Goal: Task Accomplishment & Management: Complete application form

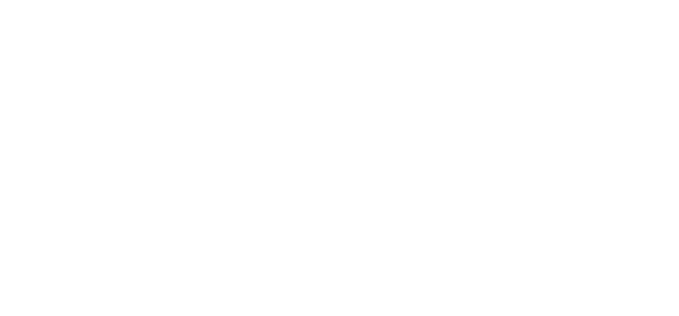
select select "3"
select select "2"
select select "1"
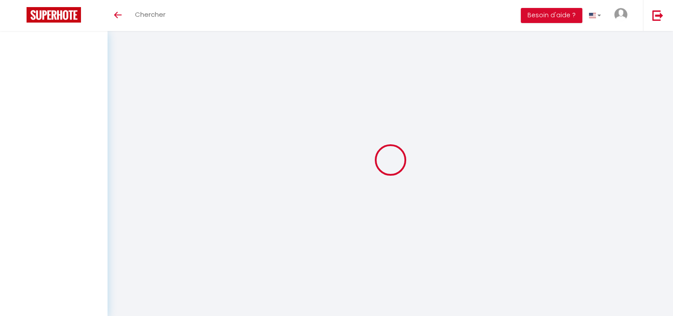
select select
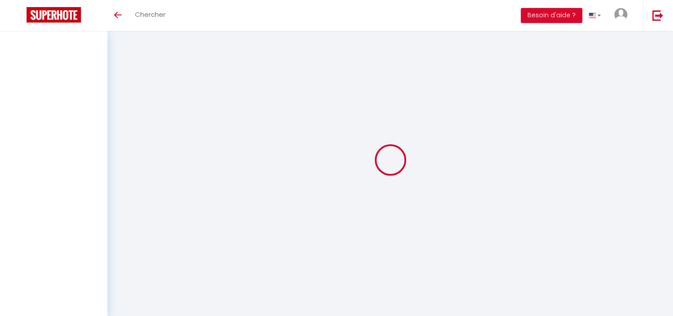
select select
checkbox input "false"
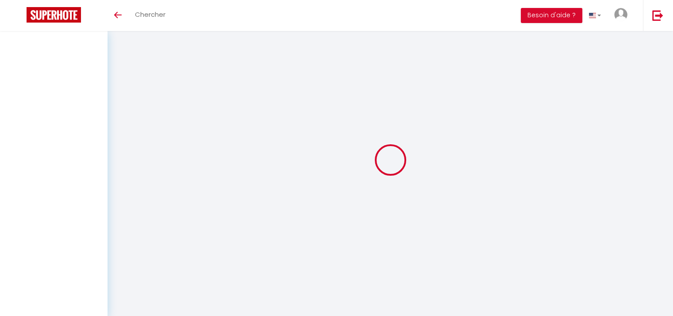
select select
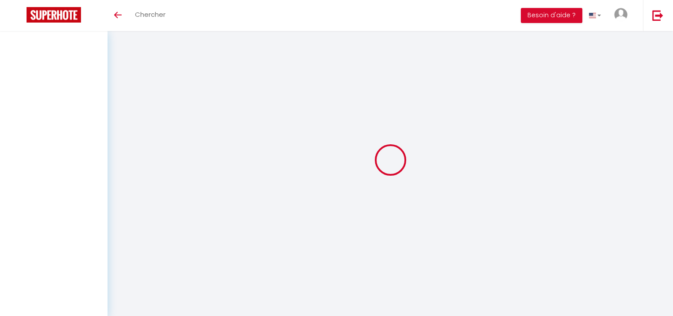
select select
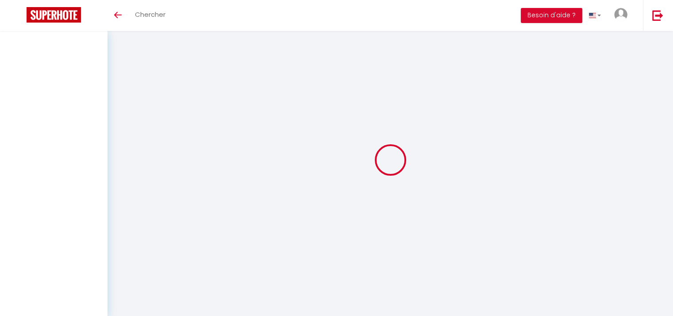
checkbox input "false"
select select
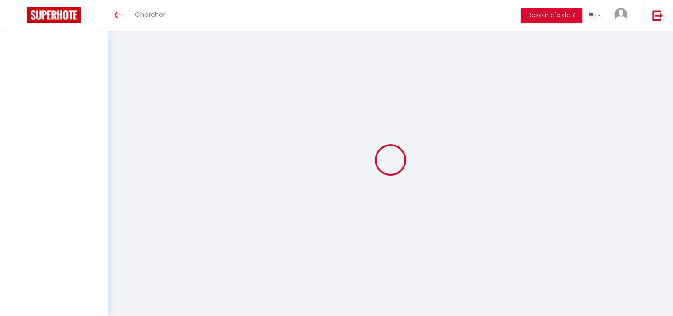
select select
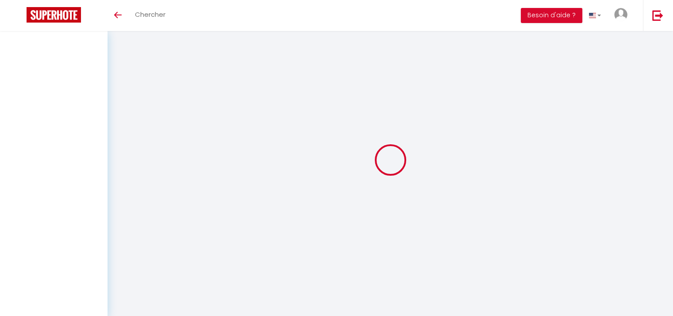
select select
checkbox input "false"
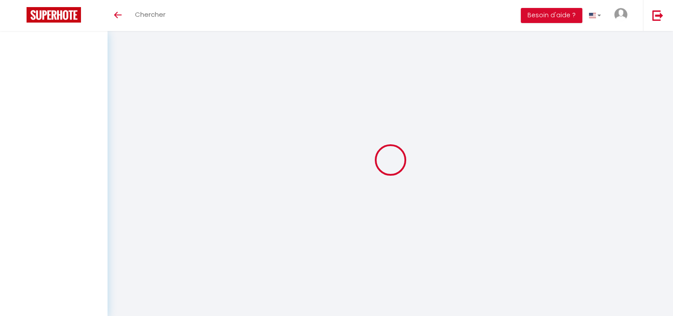
checkbox input "false"
select select
select select "1"
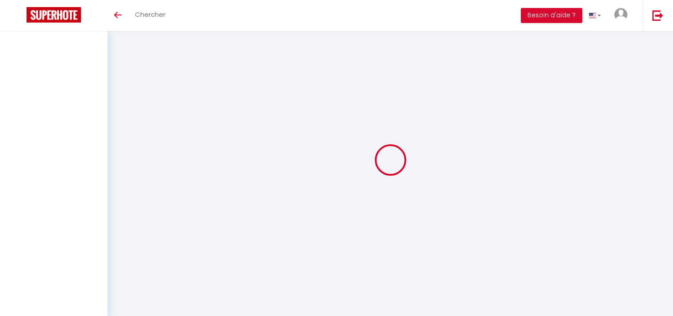
select select "28"
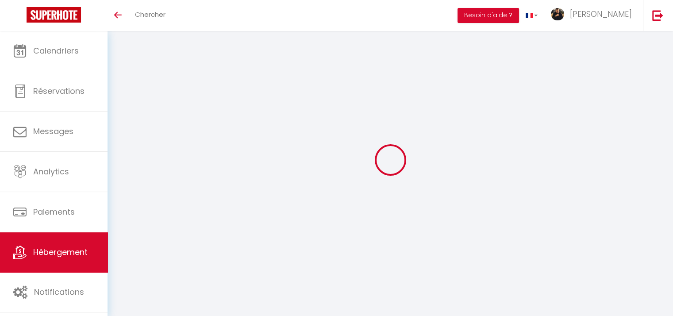
select select
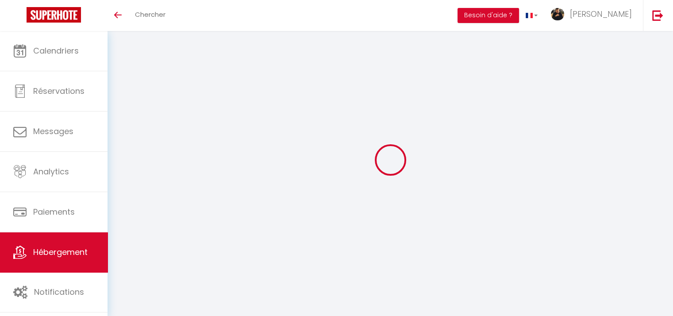
select select
checkbox input "false"
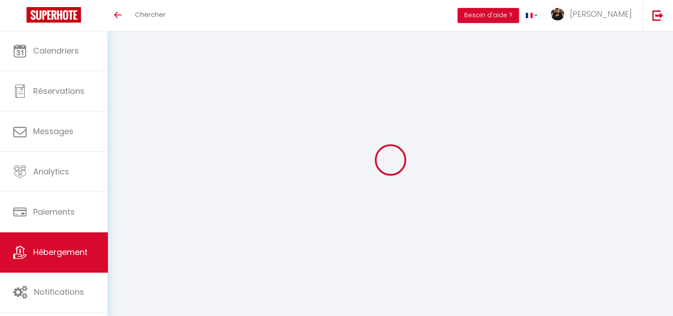
select select
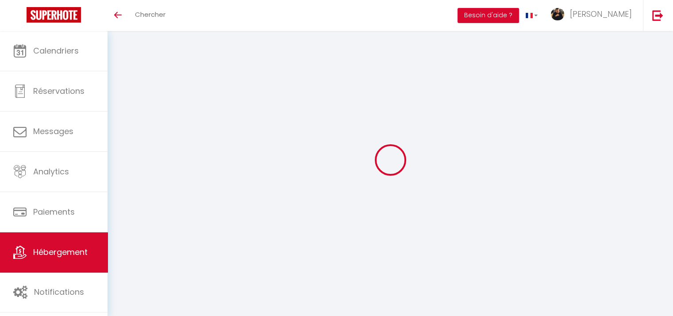
select select
checkbox input "false"
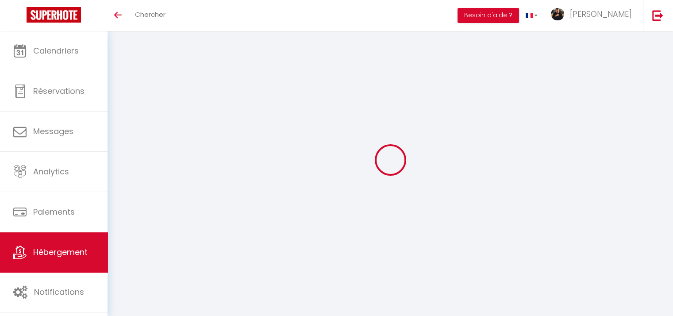
checkbox input "false"
select select
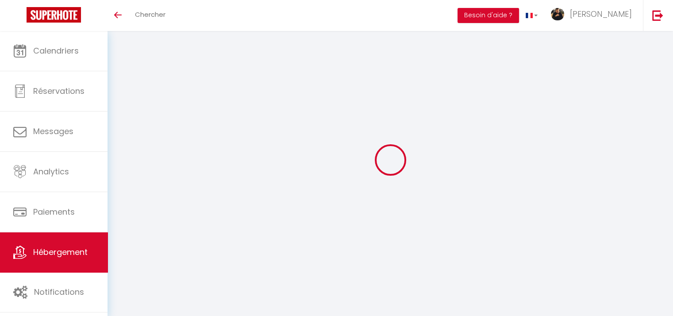
select select
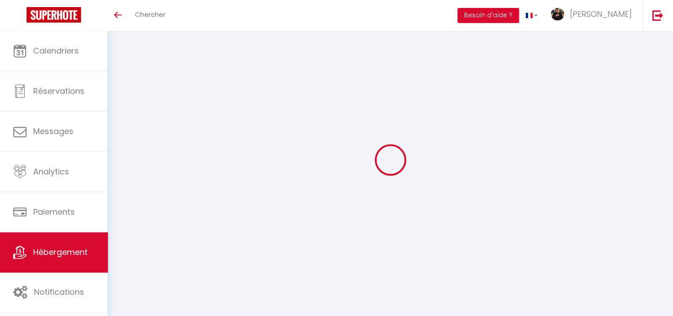
checkbox input "false"
select select
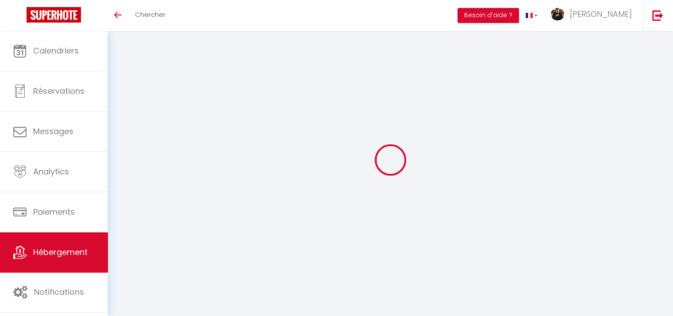
select select
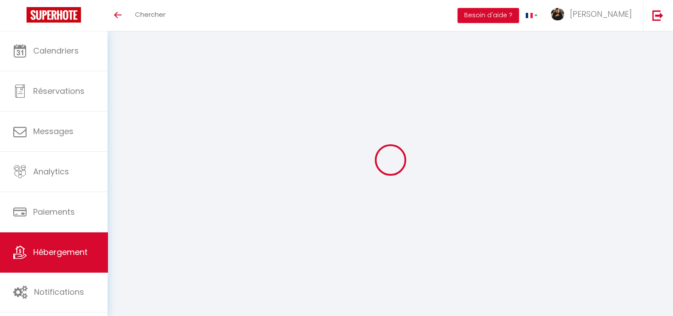
select select
checkbox input "false"
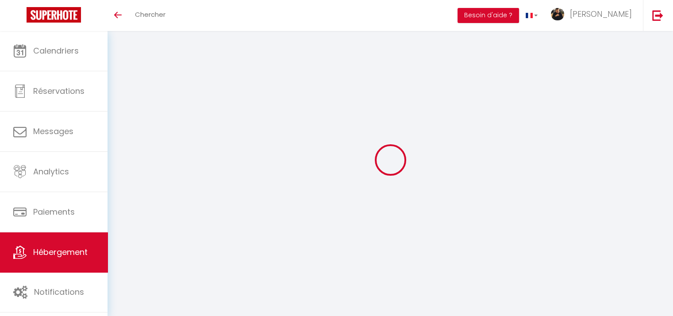
checkbox input "false"
select select
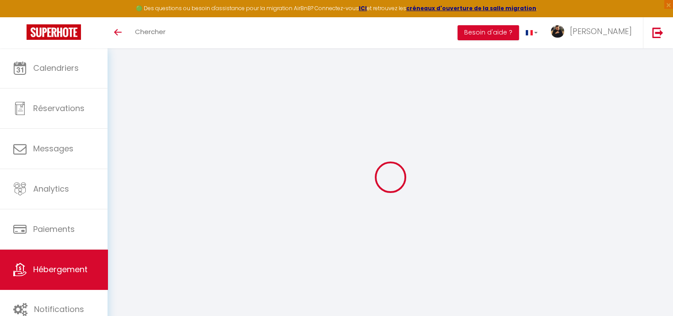
select select
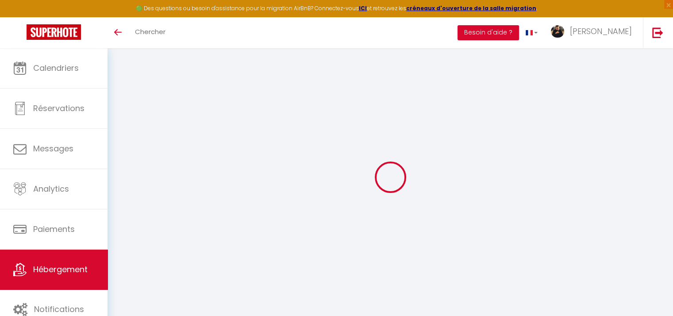
select select
checkbox input "false"
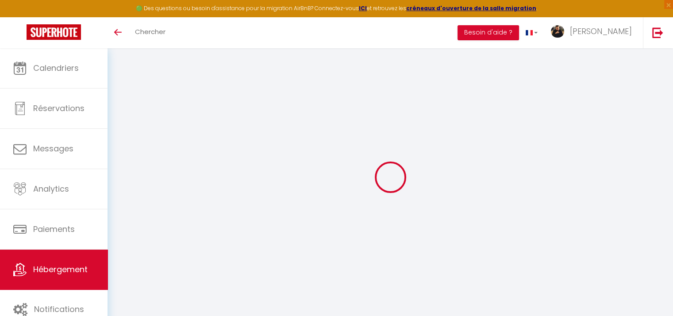
select select
type input "La Maison de Sam - Logement entier & Terrasse"
type input "[PERSON_NAME]"
type input "40"
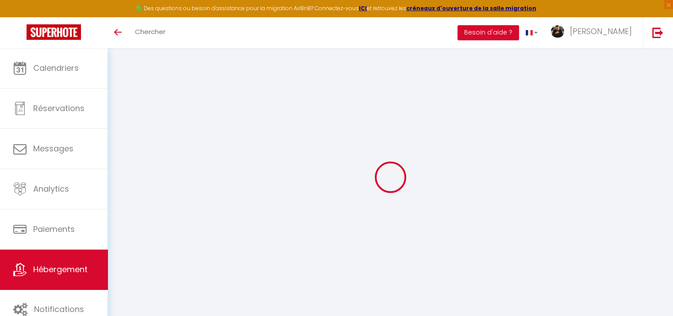
type input "100"
type input "0"
select select
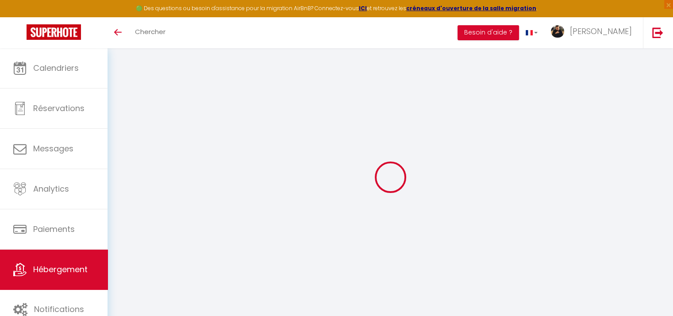
select select
type input "67150"
type input "Erstein"
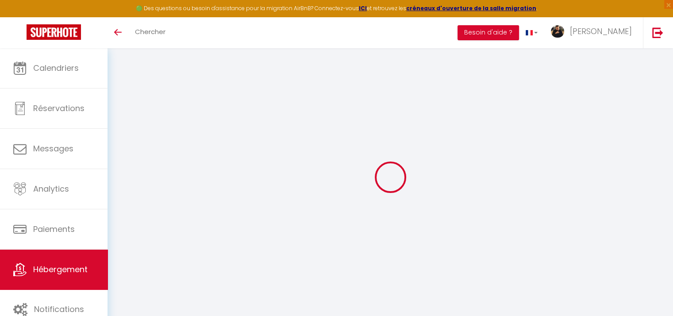
type input "[EMAIL_ADDRESS][DOMAIN_NAME]"
select select
checkbox input "false"
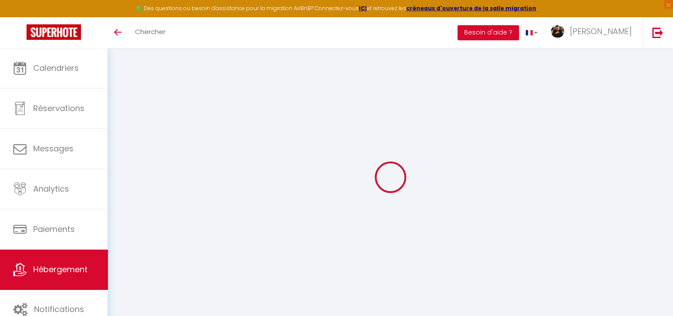
checkbox input "false"
type input "0"
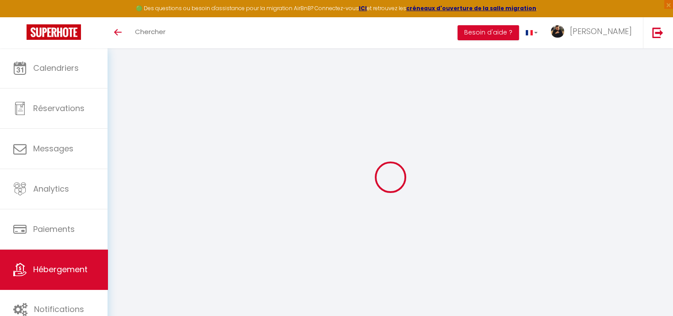
scroll to position [48, 0]
select select
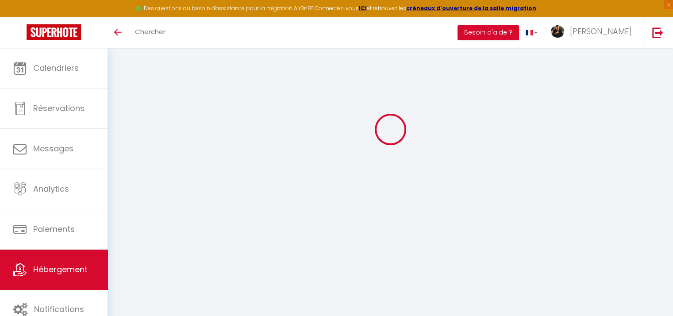
select select
checkbox input "false"
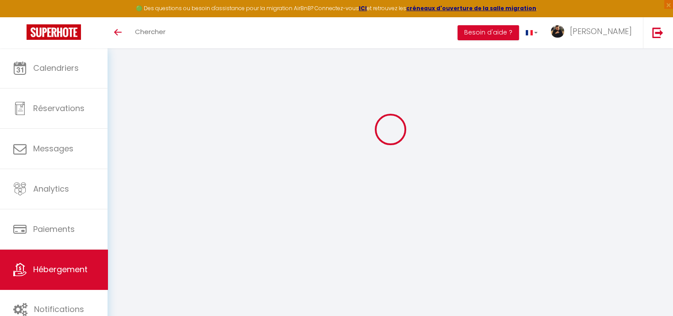
checkbox input "false"
select select
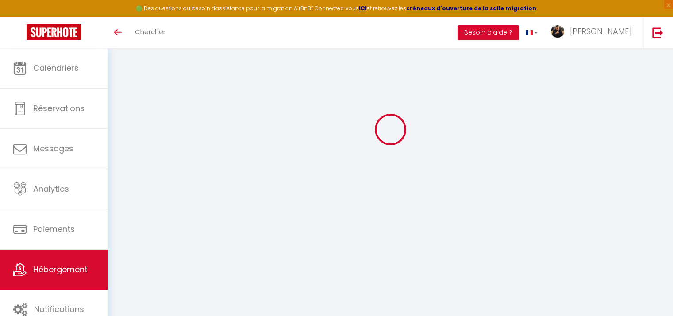
select select
checkbox input "false"
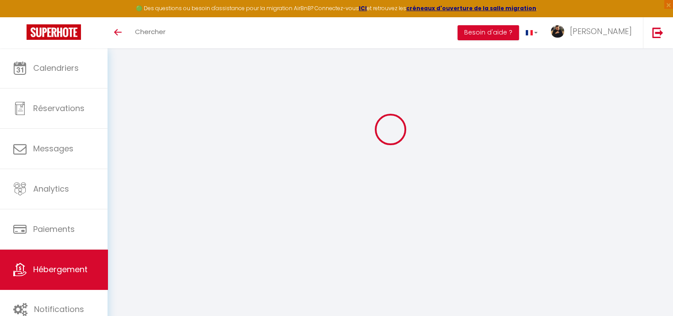
checkbox input "false"
select select
checkbox input "false"
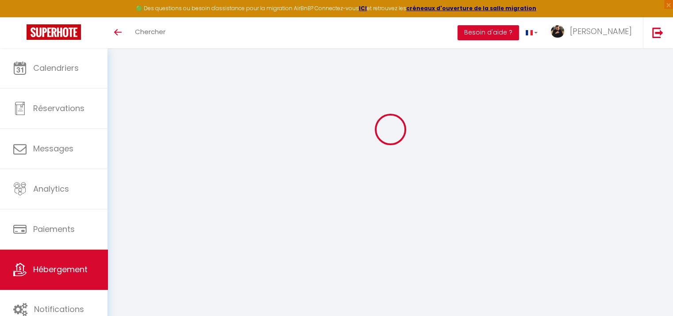
checkbox input "false"
select select "14:00"
select select
select select "11:00"
select select "30"
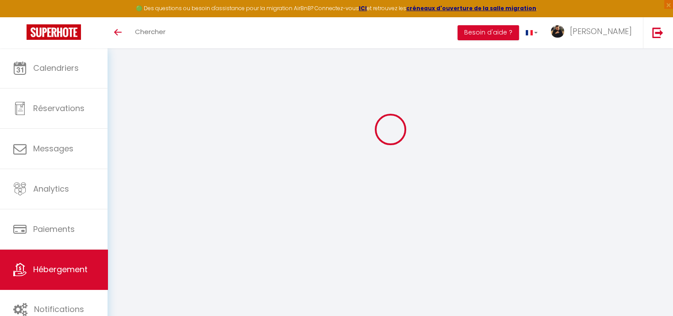
select select "120"
select select
checkbox input "false"
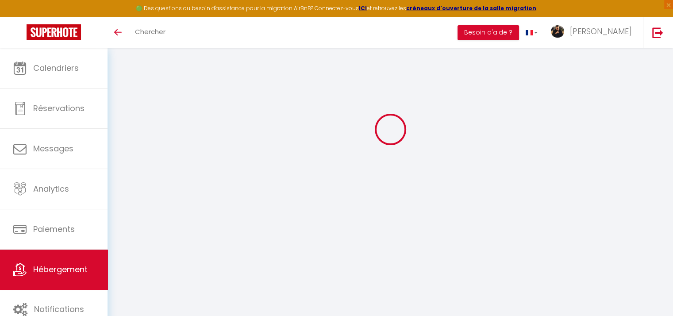
checkbox input "false"
select select
checkbox input "false"
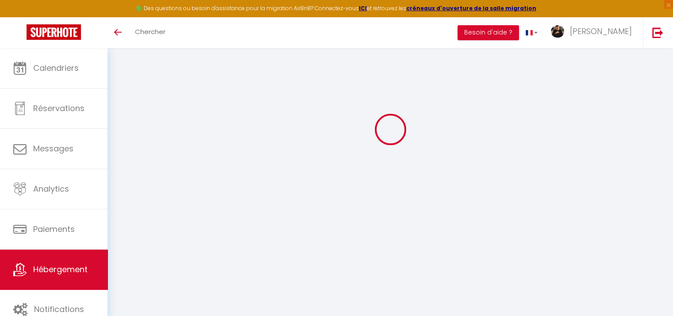
checkbox input "false"
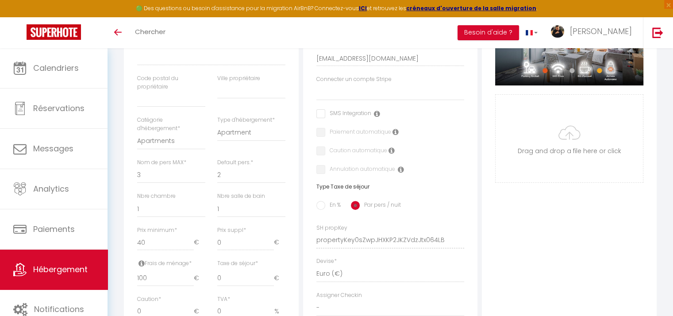
scroll to position [0, 0]
drag, startPoint x: 356, startPoint y: 210, endPoint x: 355, endPoint y: 217, distance: 7.1
click at [355, 210] on input "Par pers / nuit" at bounding box center [355, 205] width 9 height 9
click at [319, 210] on input "En %" at bounding box center [320, 205] width 9 height 9
radio input "true"
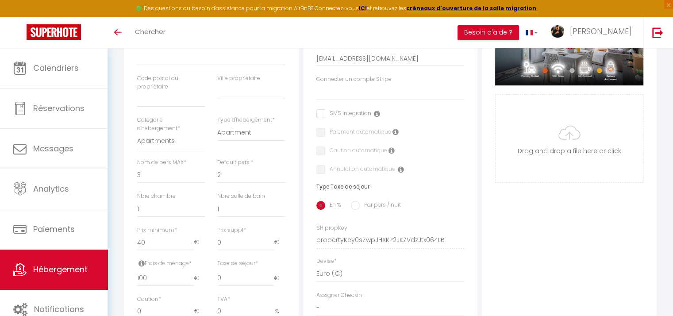
select select
checkbox input "false"
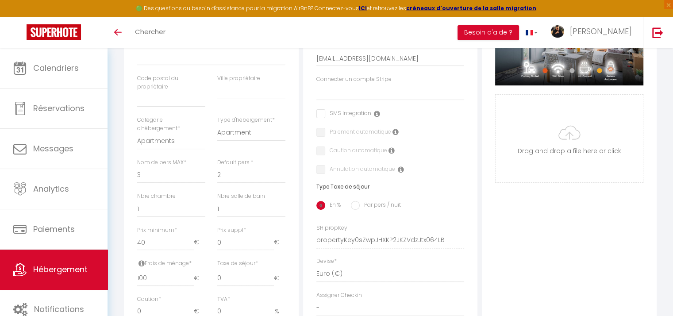
checkbox input "false"
click at [326, 100] on select "Smart service [GEOGRAPHIC_DATA]" at bounding box center [390, 92] width 148 height 17
select select "5112"
click at [316, 90] on select "Smart service [GEOGRAPHIC_DATA]" at bounding box center [390, 92] width 148 height 17
select select
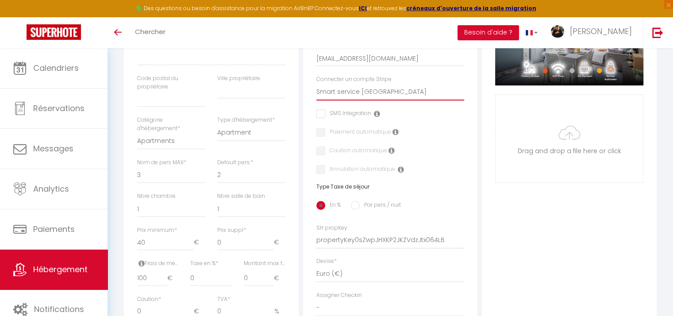
checkbox input "false"
click at [320, 137] on input "checkbox" at bounding box center [319, 132] width 6 height 9
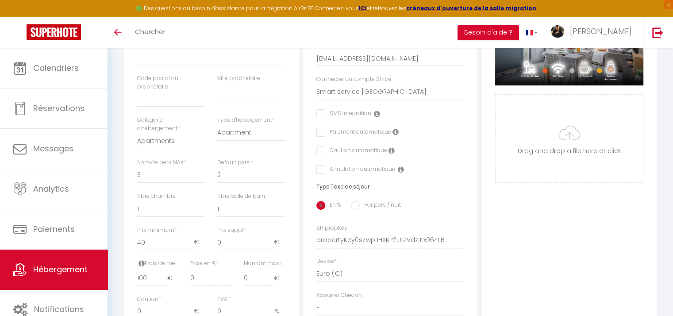
checkbox input "true"
select select
checkbox input "false"
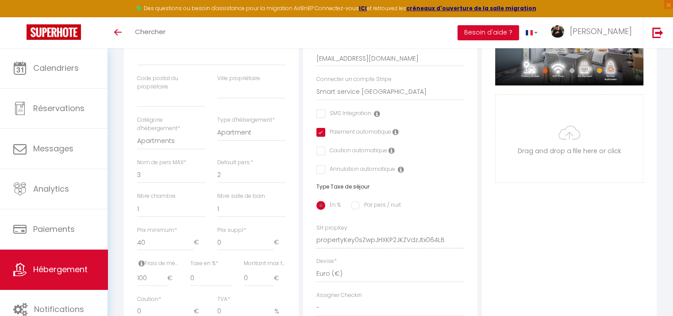
click at [319, 155] on input "checkbox" at bounding box center [319, 150] width 6 height 9
checkbox input "true"
select select
checkbox input "false"
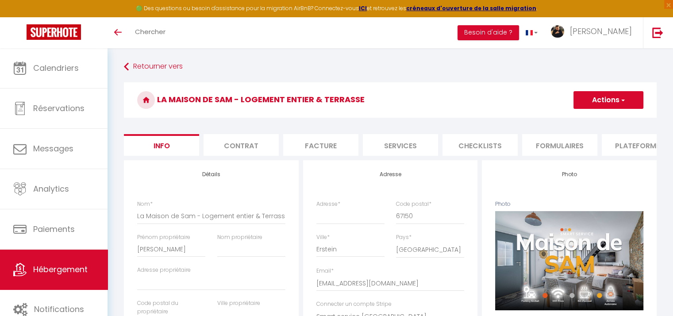
click at [603, 100] on button "Actions" at bounding box center [608, 100] width 70 height 18
click at [582, 117] on input "Enregistrer" at bounding box center [573, 119] width 33 height 9
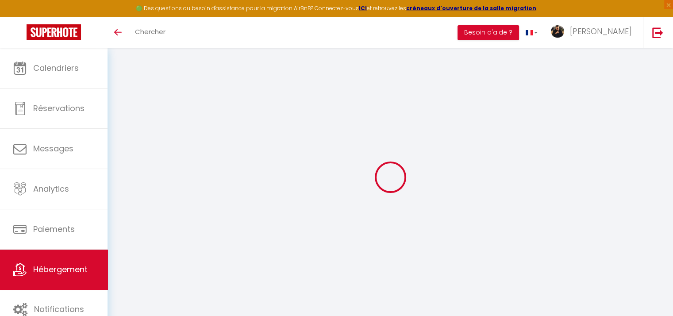
select select
checkbox input "false"
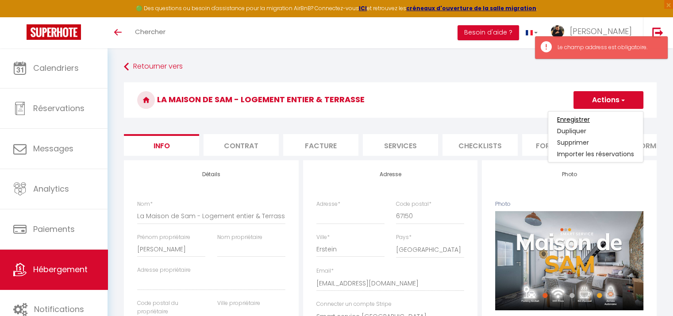
click at [558, 119] on input "Enregistrer" at bounding box center [573, 119] width 33 height 9
select select
checkbox input "false"
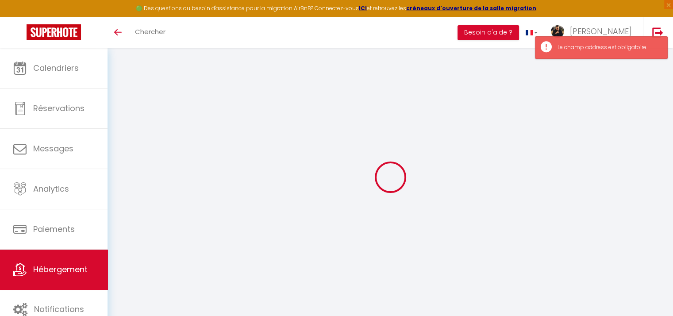
select select
checkbox input "false"
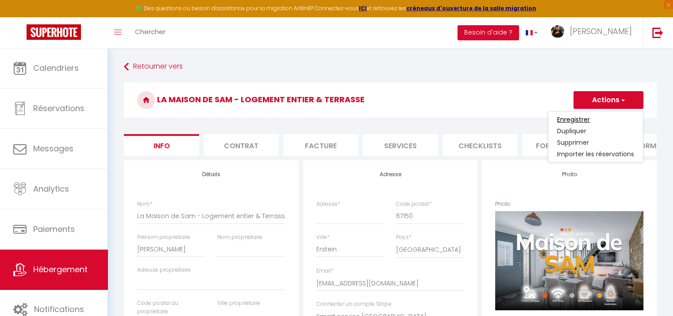
click at [559, 118] on input "Enregistrer" at bounding box center [573, 119] width 33 height 9
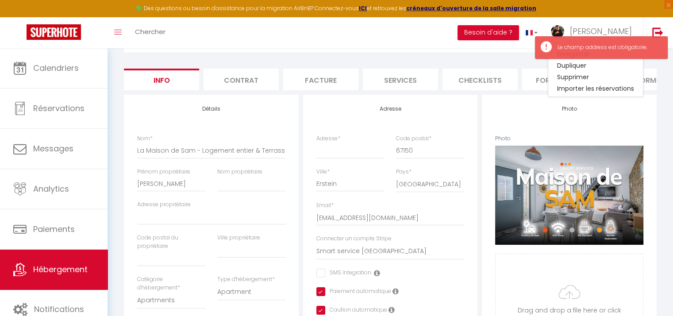
scroll to position [88, 0]
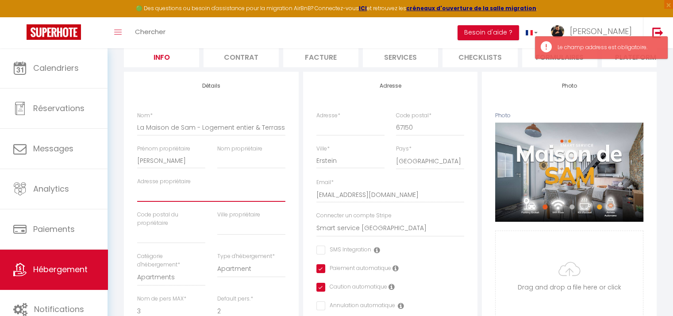
click at [171, 197] on input "Adresse propriétaire" at bounding box center [211, 194] width 148 height 16
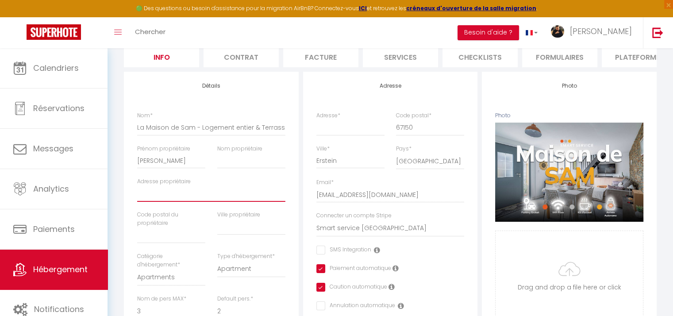
click at [192, 193] on input "Adresse propriétaire" at bounding box center [211, 194] width 148 height 16
click at [338, 166] on input "Erstein" at bounding box center [350, 161] width 68 height 16
click at [340, 132] on input "Adresse *" at bounding box center [350, 127] width 68 height 16
paste input "Place des Fêtes"
click at [172, 196] on input "Adresse propriétaire" at bounding box center [211, 194] width 148 height 16
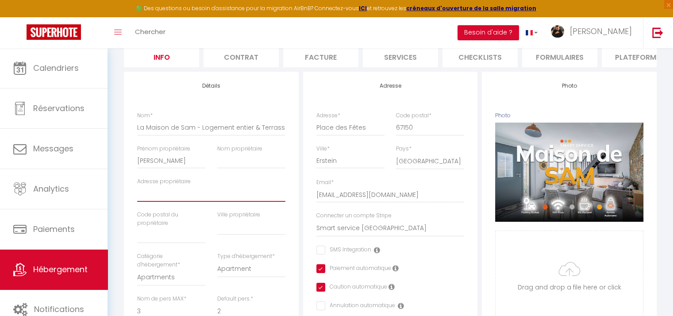
paste input "Place des Fêtes"
drag, startPoint x: 412, startPoint y: 134, endPoint x: 395, endPoint y: 134, distance: 16.4
click at [396, 134] on input "67150" at bounding box center [430, 127] width 68 height 16
click at [159, 243] on input "text" at bounding box center [171, 235] width 68 height 16
paste input "67150"
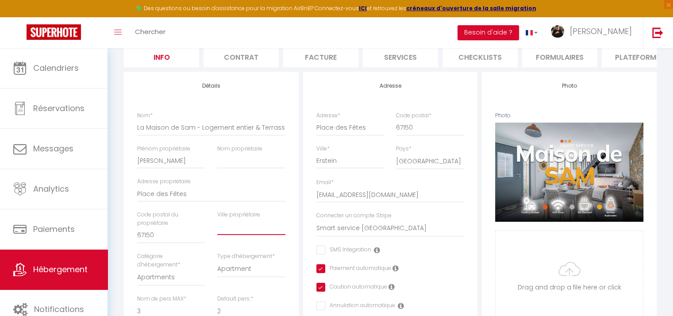
click at [244, 235] on input "text" at bounding box center [251, 227] width 68 height 16
click at [255, 250] on div "Ville propriétaire Erstein" at bounding box center [251, 232] width 80 height 42
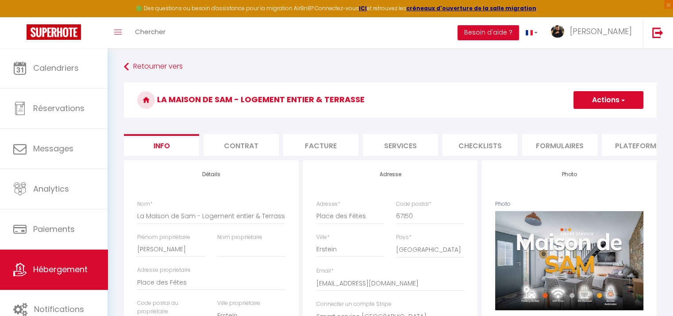
click at [609, 102] on button "Actions" at bounding box center [608, 100] width 70 height 18
click at [569, 119] on input "Enregistrer" at bounding box center [573, 119] width 33 height 9
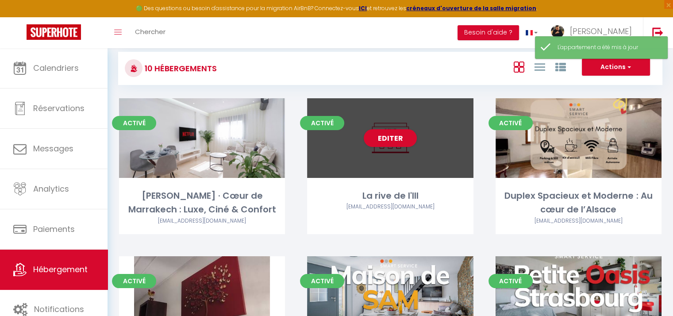
scroll to position [177, 0]
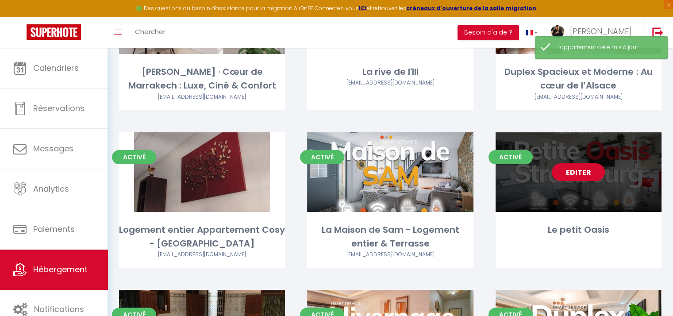
click at [595, 182] on div "Editer" at bounding box center [578, 172] width 166 height 80
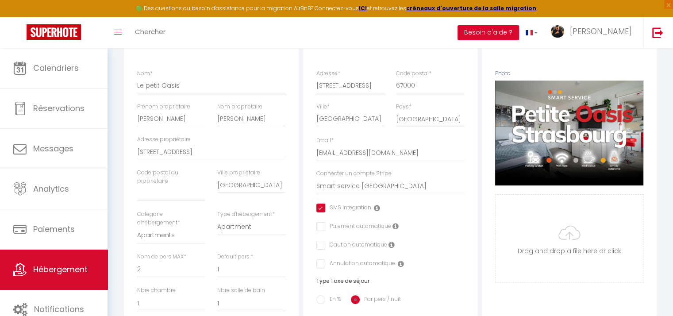
scroll to position [177, 0]
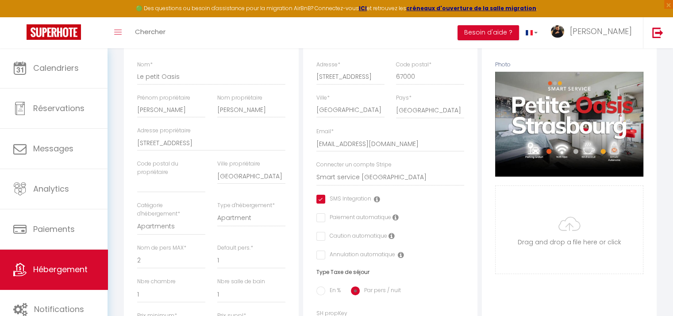
click at [322, 222] on input "checkbox" at bounding box center [319, 217] width 6 height 9
click at [320, 241] on input "checkbox" at bounding box center [319, 236] width 6 height 9
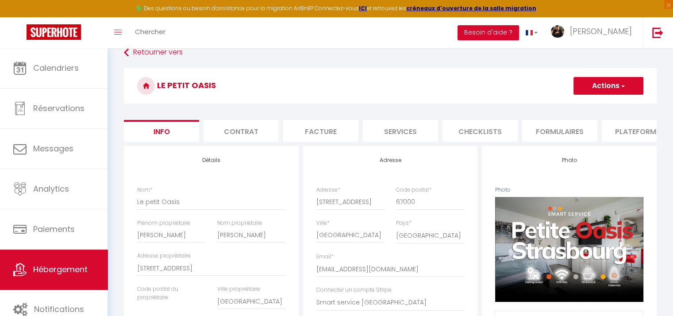
scroll to position [44, 0]
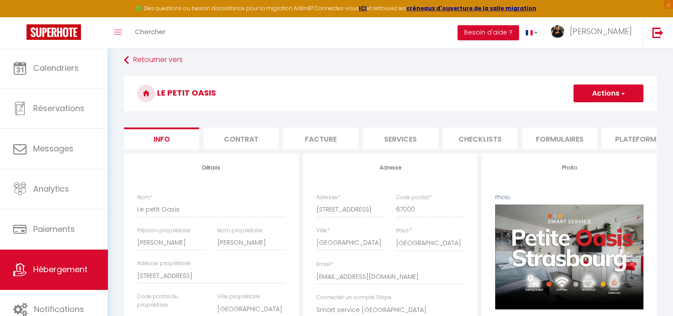
click at [591, 92] on button "Actions" at bounding box center [608, 93] width 70 height 18
click at [580, 115] on input "Enregistrer" at bounding box center [573, 112] width 33 height 9
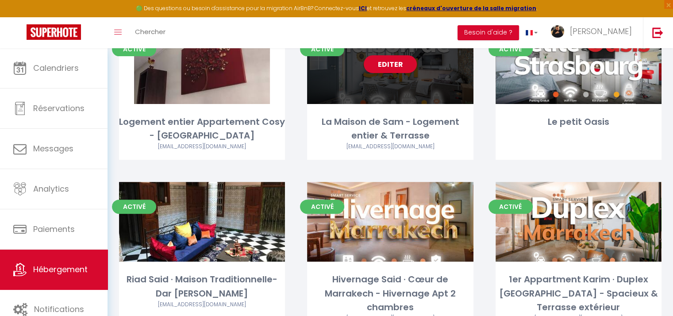
scroll to position [310, 0]
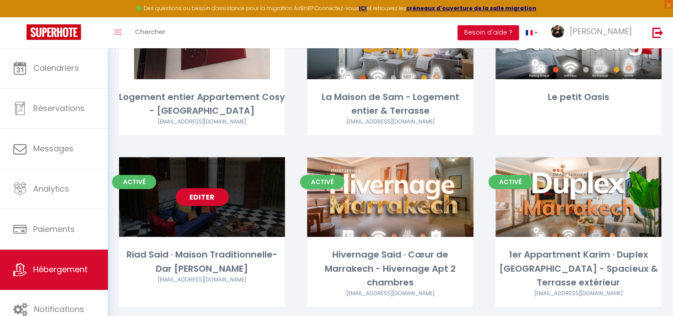
click at [197, 216] on div "Editer" at bounding box center [202, 197] width 166 height 80
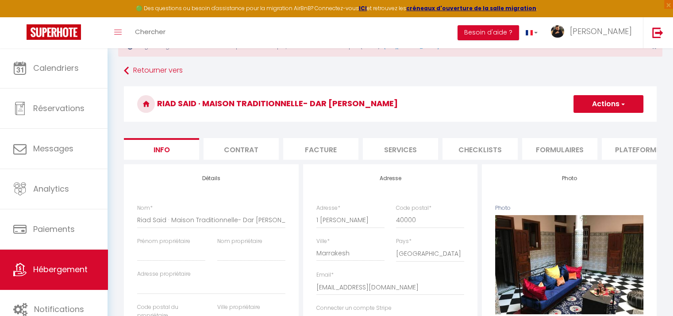
scroll to position [133, 0]
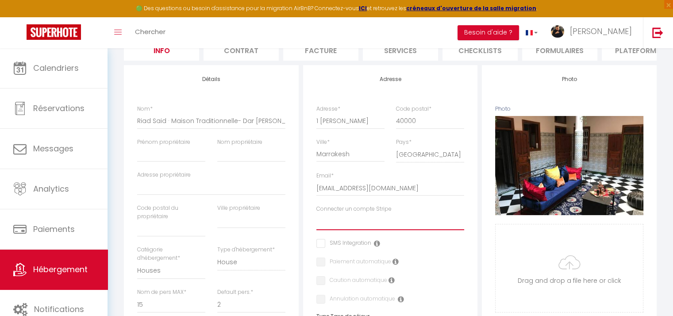
click at [354, 229] on select "Smart service [GEOGRAPHIC_DATA]" at bounding box center [390, 221] width 148 height 17
click at [316, 219] on select "Smart service [GEOGRAPHIC_DATA]" at bounding box center [390, 221] width 148 height 17
click at [322, 248] on input "checkbox" at bounding box center [343, 243] width 55 height 9
click at [321, 266] on input "checkbox" at bounding box center [319, 261] width 6 height 9
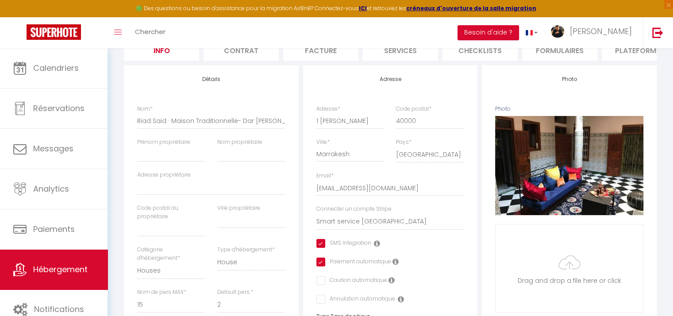
scroll to position [221, 0]
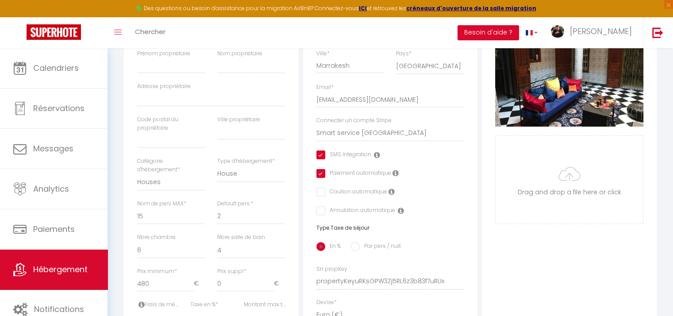
click at [318, 196] on input "checkbox" at bounding box center [319, 192] width 6 height 9
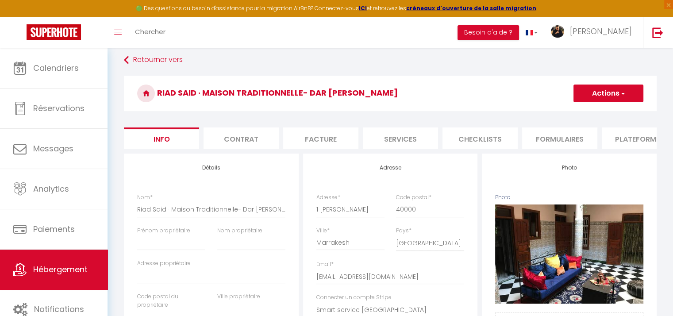
scroll to position [0, 0]
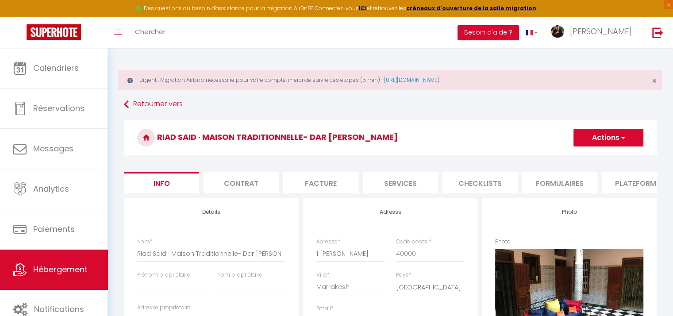
click at [582, 141] on button "Actions" at bounding box center [608, 138] width 70 height 18
click at [578, 156] on input "Enregistrer" at bounding box center [573, 157] width 33 height 9
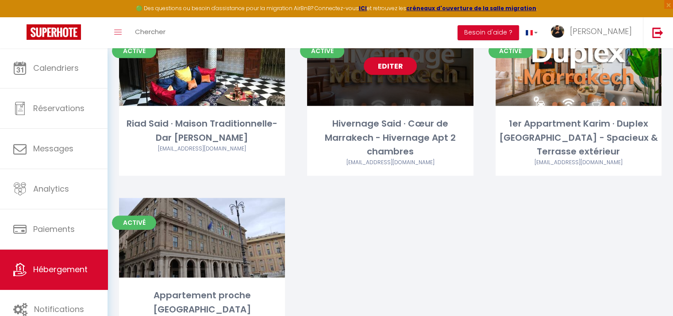
scroll to position [442, 0]
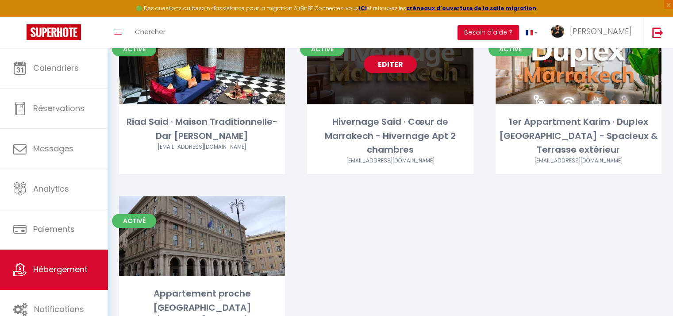
click at [363, 90] on div "Editer" at bounding box center [390, 64] width 166 height 80
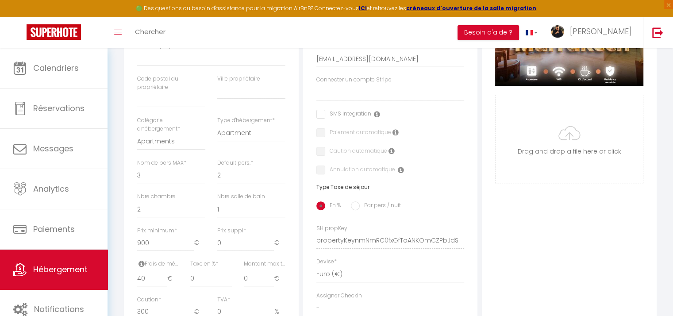
scroll to position [265, 0]
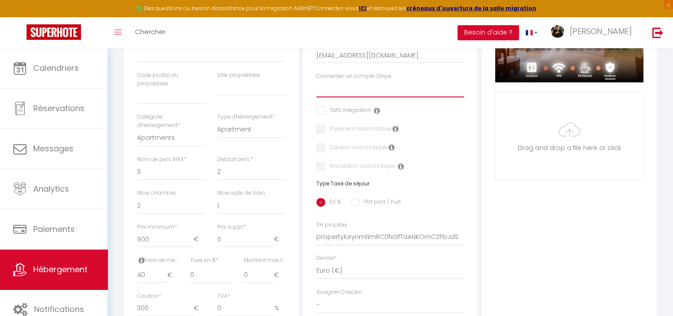
click at [338, 93] on select "Smart service [GEOGRAPHIC_DATA]" at bounding box center [390, 89] width 148 height 17
click at [316, 87] on select "Smart service [GEOGRAPHIC_DATA]" at bounding box center [390, 89] width 148 height 17
click at [321, 115] on input "checkbox" at bounding box center [343, 110] width 55 height 9
click at [321, 134] on input "checkbox" at bounding box center [319, 129] width 6 height 9
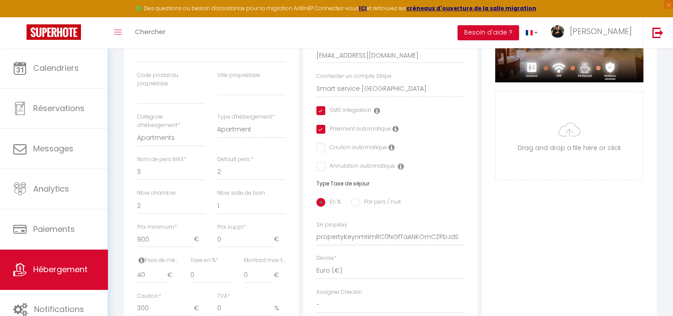
click at [319, 152] on input "checkbox" at bounding box center [319, 147] width 6 height 9
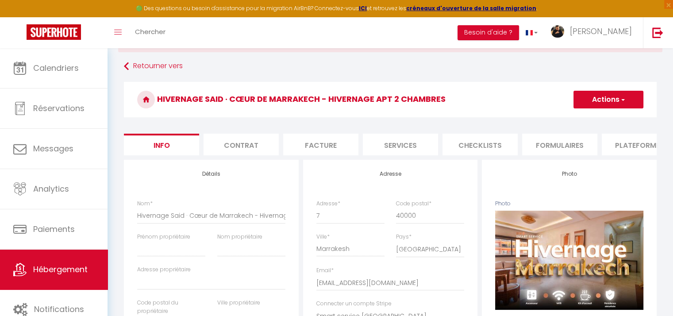
scroll to position [0, 0]
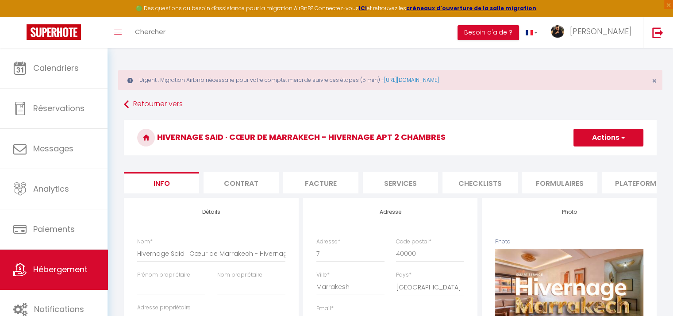
click at [603, 134] on button "Actions" at bounding box center [608, 138] width 70 height 18
click at [583, 154] on input "Enregistrer" at bounding box center [573, 157] width 33 height 9
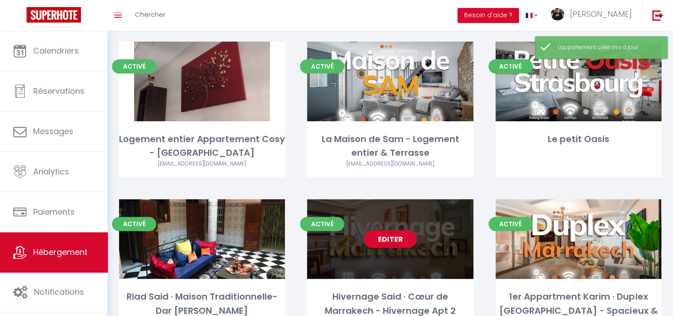
scroll to position [354, 0]
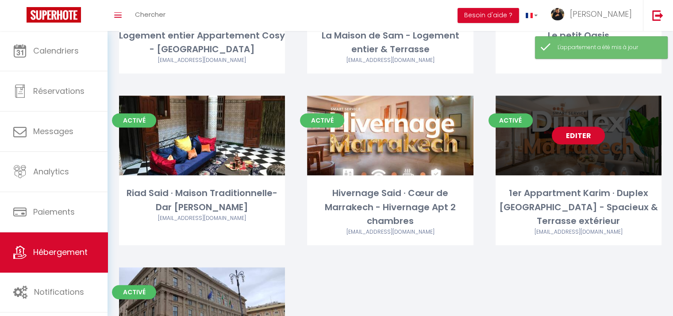
click at [577, 143] on link "Editer" at bounding box center [578, 136] width 53 height 18
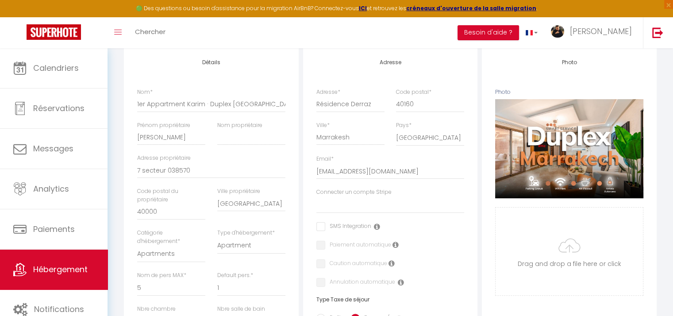
scroll to position [177, 0]
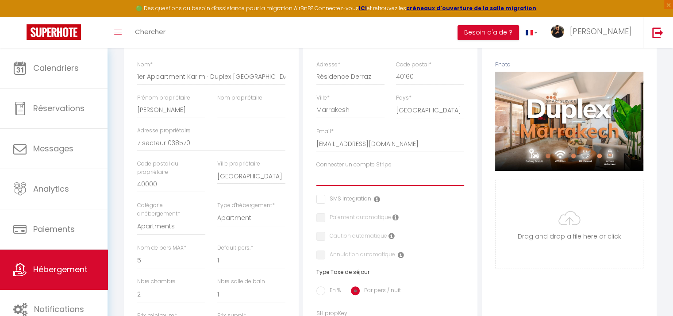
click at [326, 186] on select "Smart service [GEOGRAPHIC_DATA]" at bounding box center [390, 177] width 148 height 17
click at [316, 175] on select "Smart service [GEOGRAPHIC_DATA]" at bounding box center [390, 177] width 148 height 17
click at [323, 203] on input "checkbox" at bounding box center [343, 199] width 55 height 9
click at [321, 222] on input "checkbox" at bounding box center [319, 217] width 6 height 9
click at [320, 241] on input "checkbox" at bounding box center [319, 236] width 6 height 9
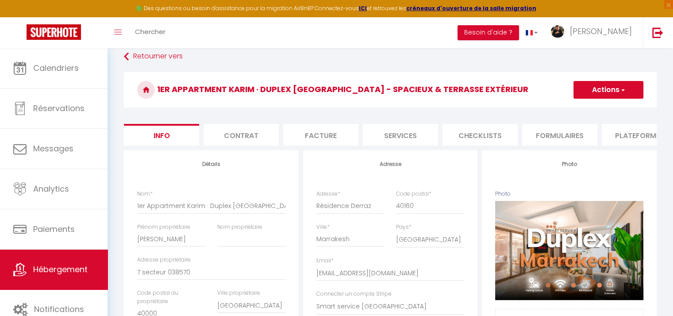
scroll to position [44, 0]
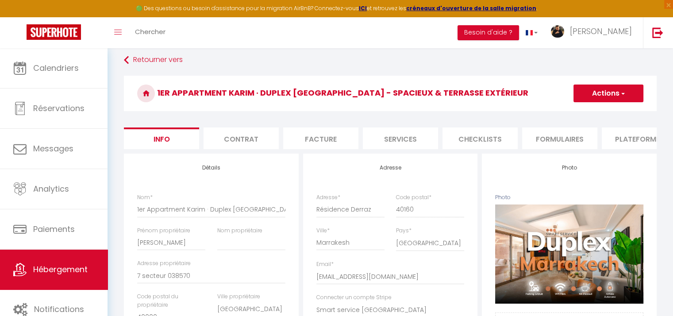
click at [618, 95] on button "Actions" at bounding box center [608, 93] width 70 height 18
click at [589, 111] on input "Enregistrer" at bounding box center [573, 112] width 33 height 9
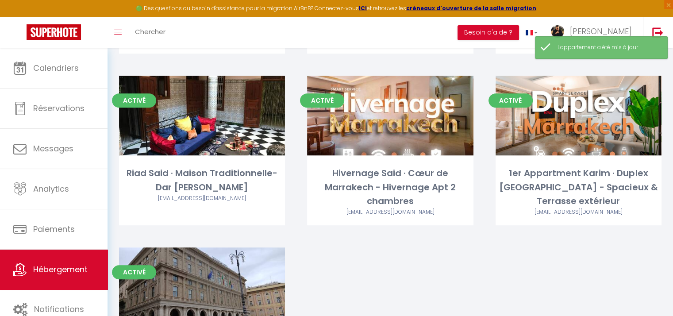
scroll to position [477, 0]
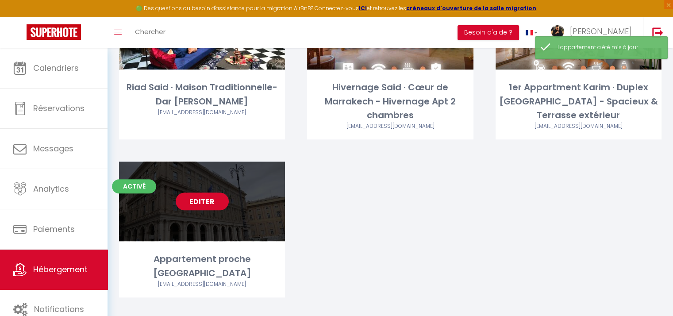
click at [197, 215] on div "Editer" at bounding box center [202, 201] width 166 height 80
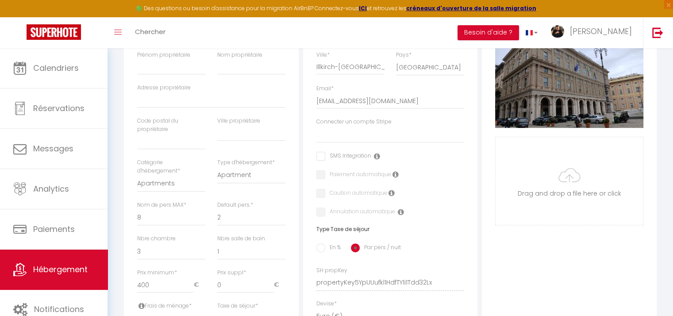
scroll to position [221, 0]
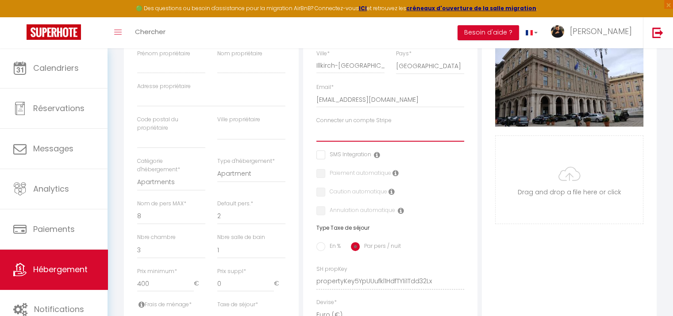
click at [343, 139] on select "Smart service [GEOGRAPHIC_DATA]" at bounding box center [390, 133] width 148 height 17
click at [316, 131] on select "Smart service [GEOGRAPHIC_DATA]" at bounding box center [390, 133] width 148 height 17
click at [319, 159] on input "checkbox" at bounding box center [343, 154] width 55 height 9
drag, startPoint x: 319, startPoint y: 178, endPoint x: 322, endPoint y: 187, distance: 9.2
click at [319, 178] on input "checkbox" at bounding box center [319, 173] width 6 height 9
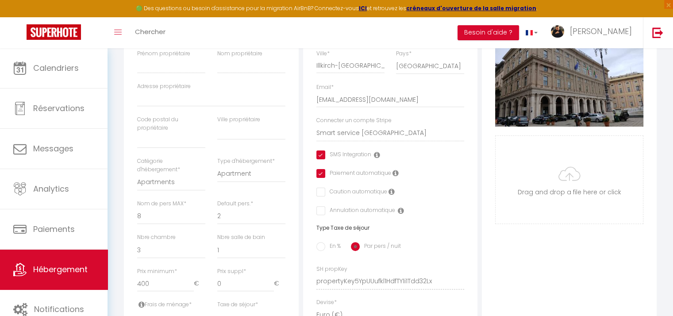
click at [320, 196] on input "checkbox" at bounding box center [319, 192] width 6 height 9
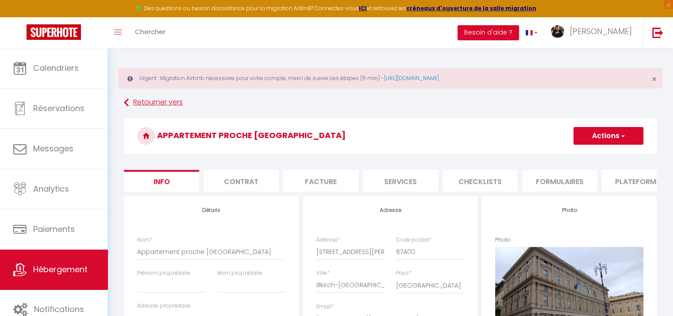
scroll to position [0, 0]
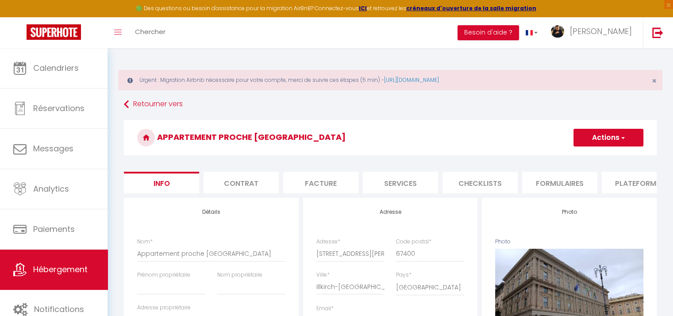
click at [598, 139] on button "Actions" at bounding box center [608, 138] width 70 height 18
click at [581, 156] on input "Enregistrer" at bounding box center [573, 157] width 33 height 9
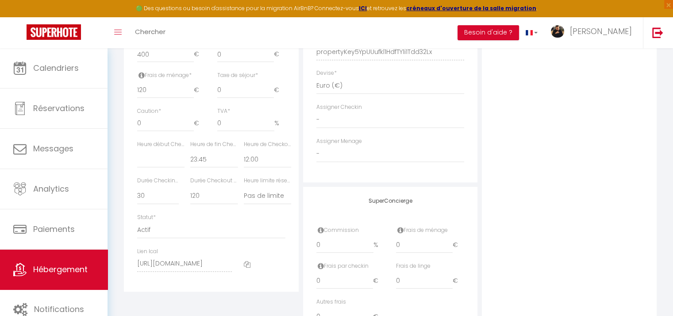
scroll to position [398, 0]
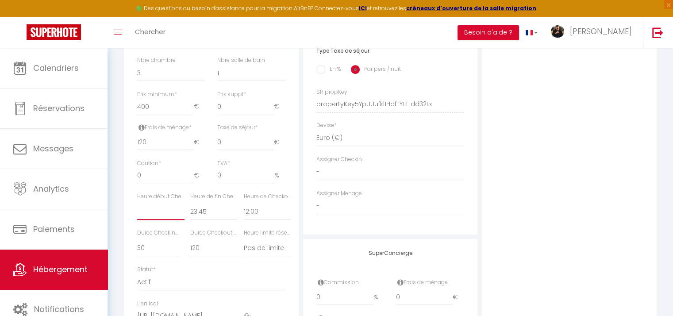
click at [162, 219] on select "00:00 00:15 00:30 00:45 01:00 01:15 01:30 01:45 02:00 02:15 02:30 02:45 03:00" at bounding box center [160, 211] width 47 height 17
click at [137, 209] on select "00:00 00:15 00:30 00:45 01:00 01:15 01:30 01:45 02:00 02:15 02:30 02:45 03:00" at bounding box center [160, 211] width 47 height 17
click at [160, 218] on select "00:00 00:15 00:30 00:45 01:00 01:15 01:30 01:45 02:00 02:15 02:30 02:45 03:00" at bounding box center [160, 211] width 47 height 17
click at [137, 209] on select "00:00 00:15 00:30 00:45 01:00 01:15 01:30 01:45 02:00 02:15 02:30 02:45 03:00" at bounding box center [160, 211] width 47 height 17
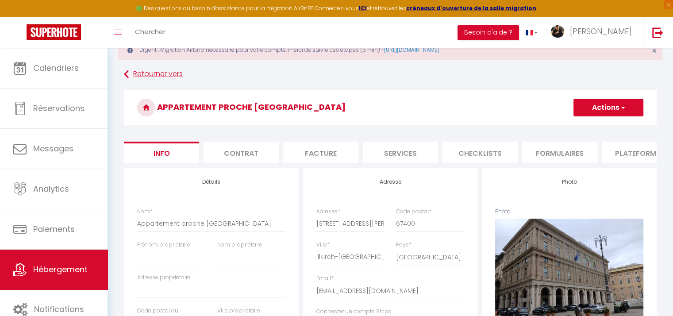
scroll to position [0, 0]
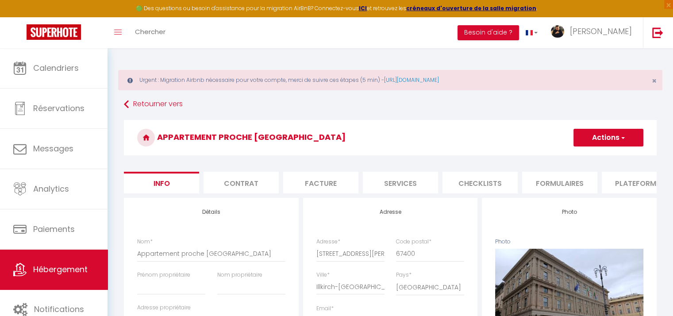
click at [607, 140] on button "Actions" at bounding box center [608, 138] width 70 height 18
click at [575, 159] on input "Enregistrer" at bounding box center [573, 157] width 33 height 9
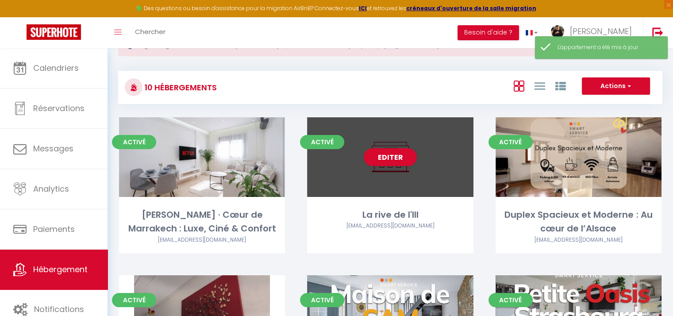
scroll to position [88, 0]
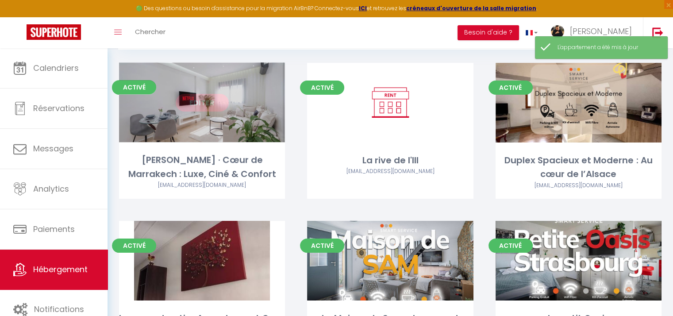
click at [212, 125] on div "Editer" at bounding box center [202, 103] width 166 height 80
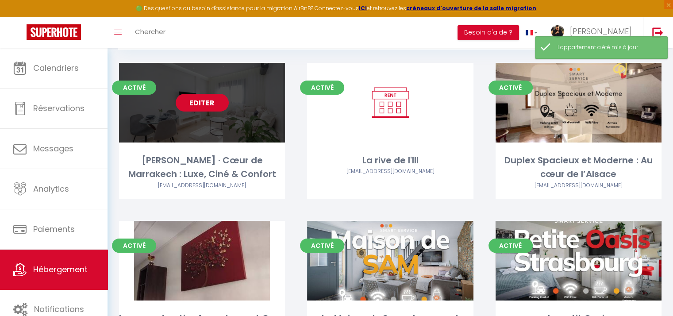
click at [200, 104] on link "Editer" at bounding box center [202, 103] width 53 height 18
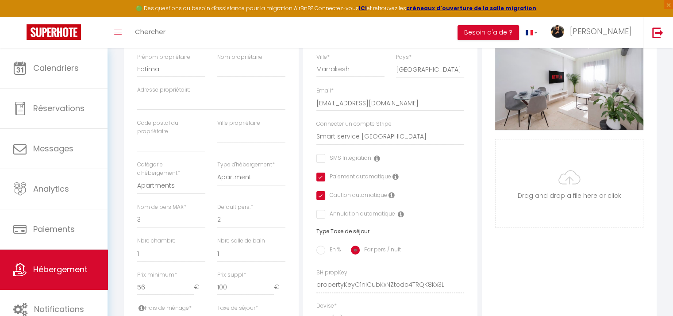
scroll to position [221, 0]
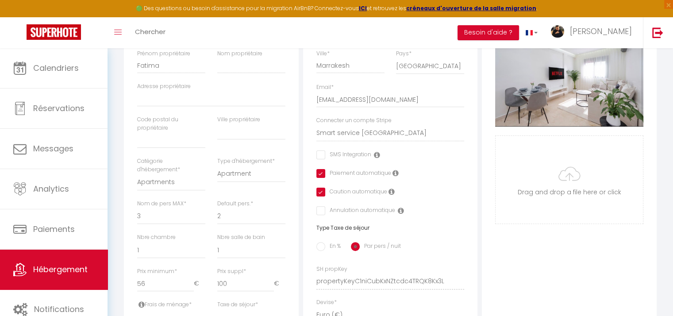
click at [318, 159] on input "checkbox" at bounding box center [343, 154] width 55 height 9
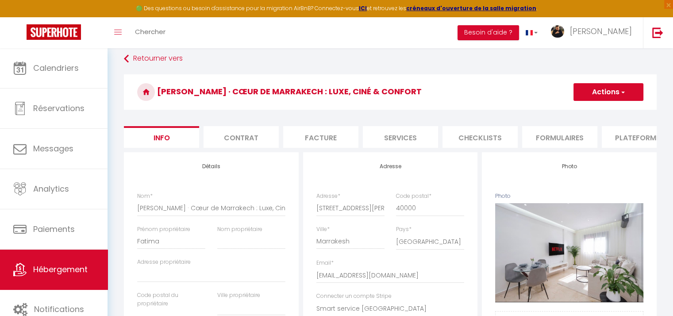
scroll to position [44, 0]
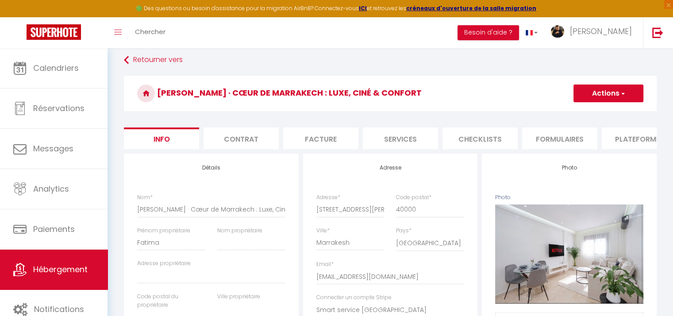
click at [598, 91] on button "Actions" at bounding box center [608, 93] width 70 height 18
click at [587, 109] on input "Enregistrer" at bounding box center [573, 112] width 33 height 9
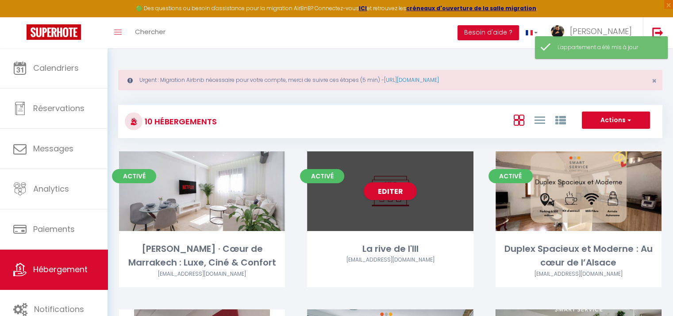
click at [377, 207] on div "Editer" at bounding box center [390, 191] width 166 height 80
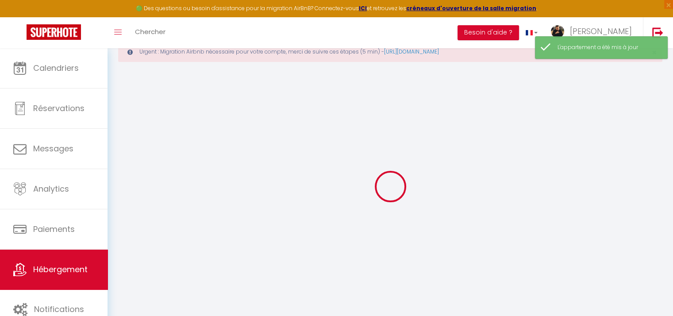
scroll to position [44, 0]
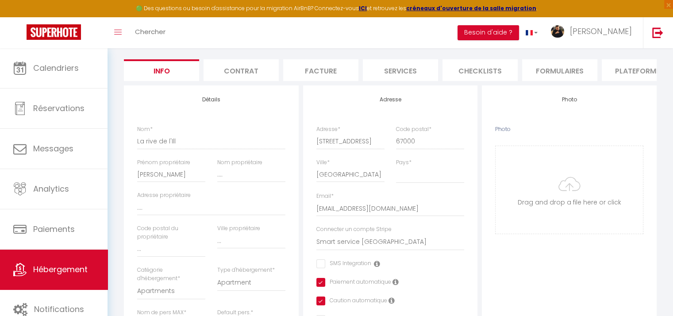
scroll to position [221, 0]
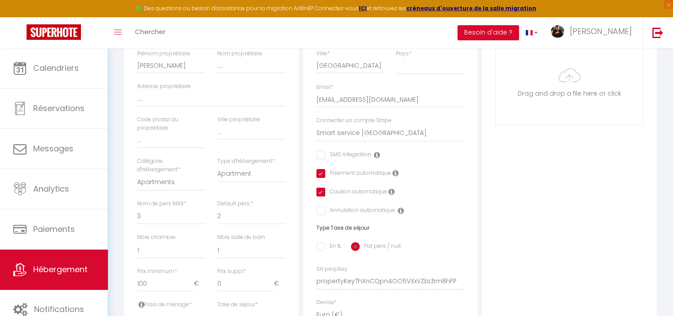
click at [323, 159] on input "checkbox" at bounding box center [343, 154] width 55 height 9
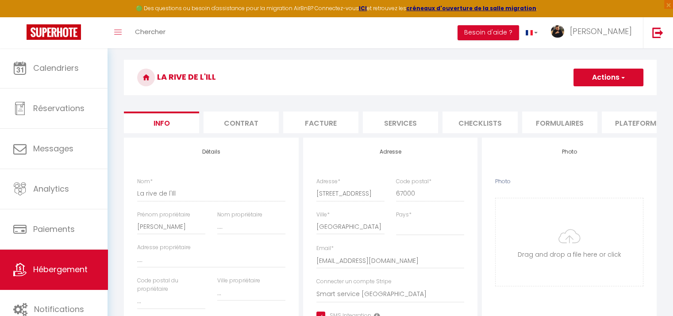
scroll to position [44, 0]
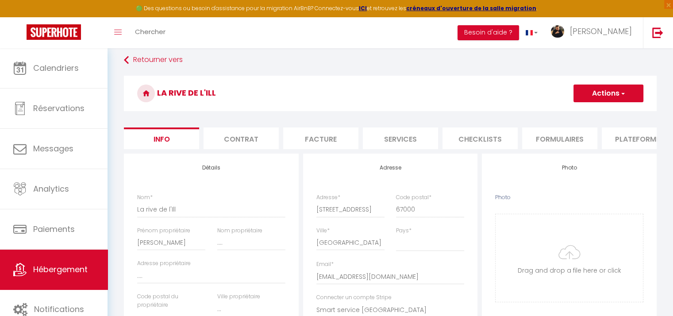
click at [592, 95] on button "Actions" at bounding box center [608, 93] width 70 height 18
click at [574, 113] on input "Enregistrer" at bounding box center [573, 112] width 33 height 9
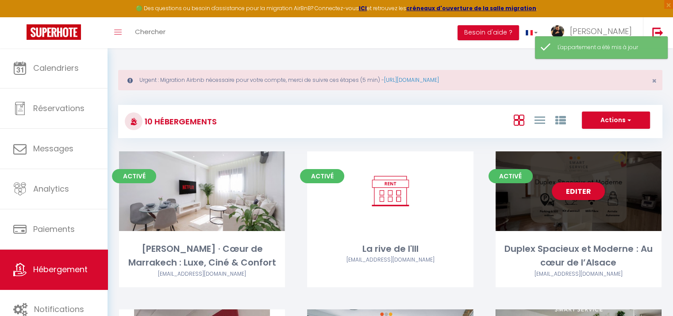
click at [548, 188] on div "Editer" at bounding box center [578, 191] width 166 height 80
click at [581, 196] on link "Editer" at bounding box center [578, 191] width 53 height 18
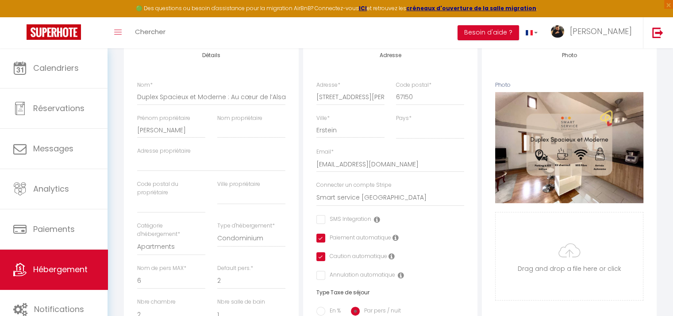
scroll to position [177, 0]
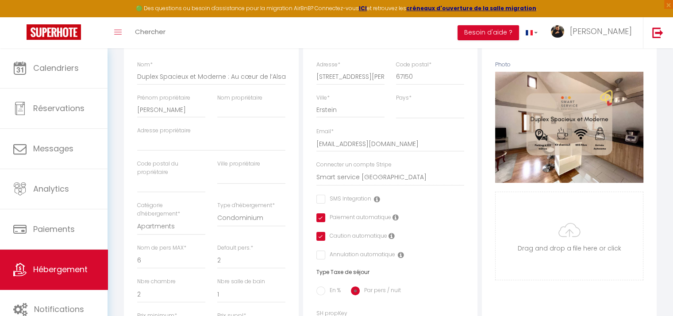
click at [323, 203] on input "checkbox" at bounding box center [343, 199] width 55 height 9
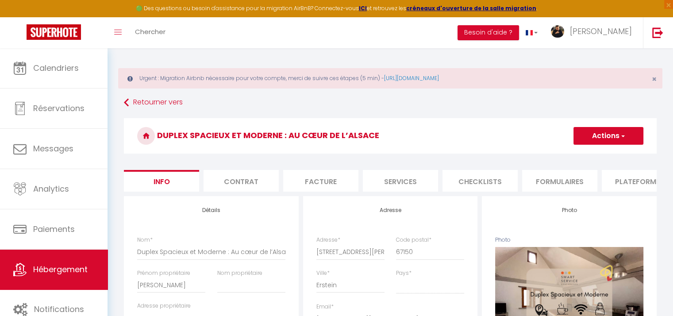
scroll to position [0, 0]
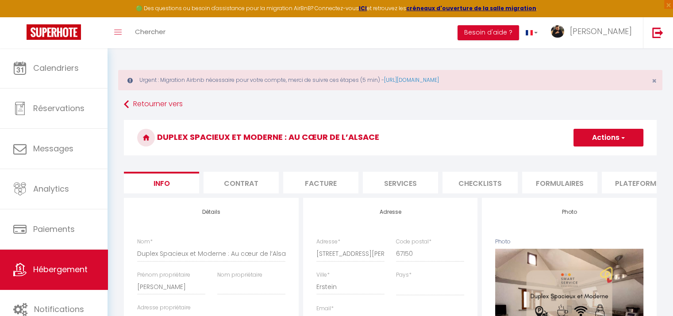
drag, startPoint x: 595, startPoint y: 134, endPoint x: 595, endPoint y: 139, distance: 5.4
click at [595, 134] on button "Actions" at bounding box center [608, 138] width 70 height 18
click at [585, 162] on link "Enregistrer" at bounding box center [595, 157] width 95 height 12
click at [586, 145] on button "Actions" at bounding box center [608, 138] width 70 height 18
click at [577, 156] on input "Enregistrer" at bounding box center [573, 157] width 33 height 9
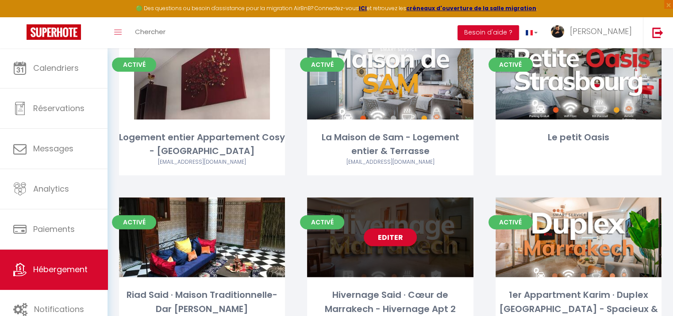
scroll to position [354, 0]
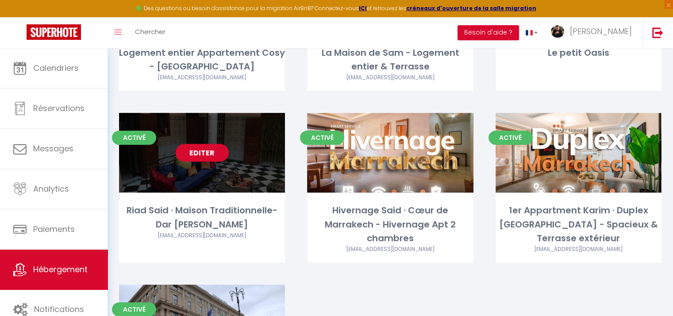
click at [216, 158] on link "Editer" at bounding box center [202, 153] width 53 height 18
